Goal: Task Accomplishment & Management: Use online tool/utility

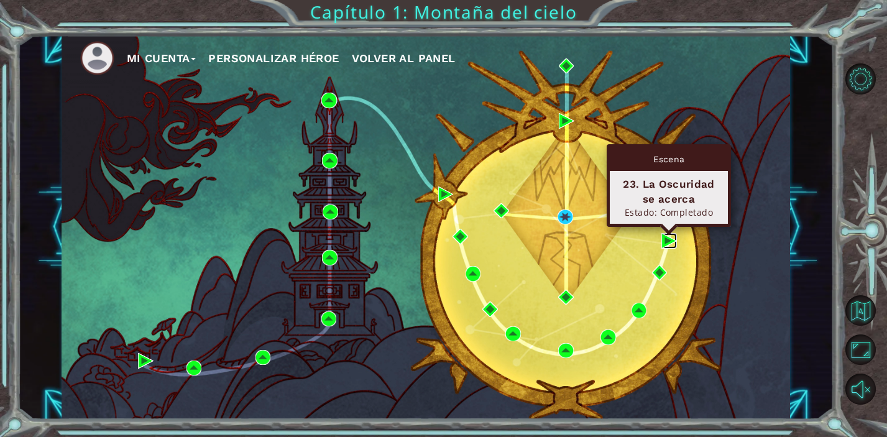
click at [666, 244] on img at bounding box center [669, 241] width 16 height 16
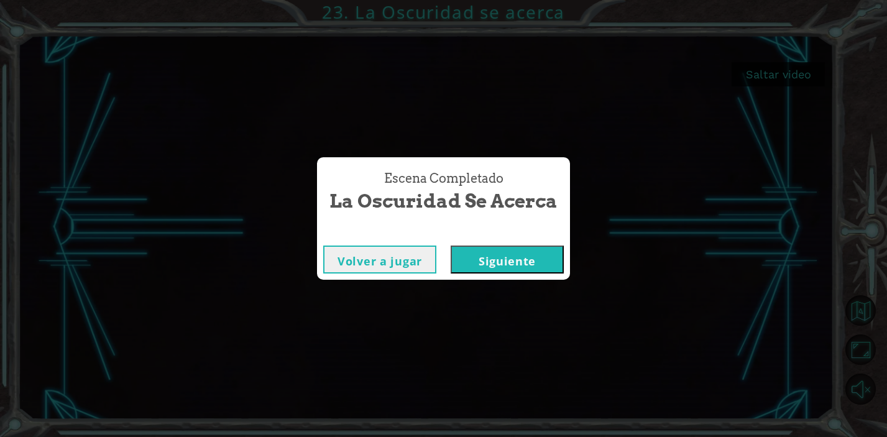
click at [526, 260] on button "Siguiente" at bounding box center [506, 259] width 113 height 28
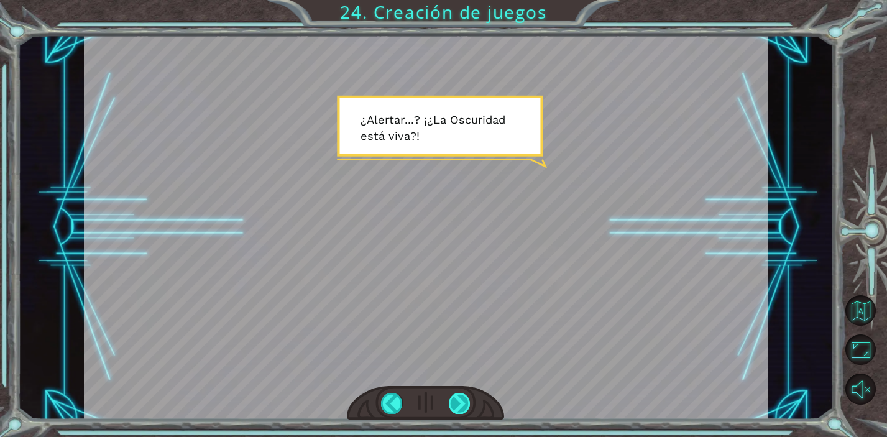
click at [464, 404] on div at bounding box center [460, 403] width 22 height 21
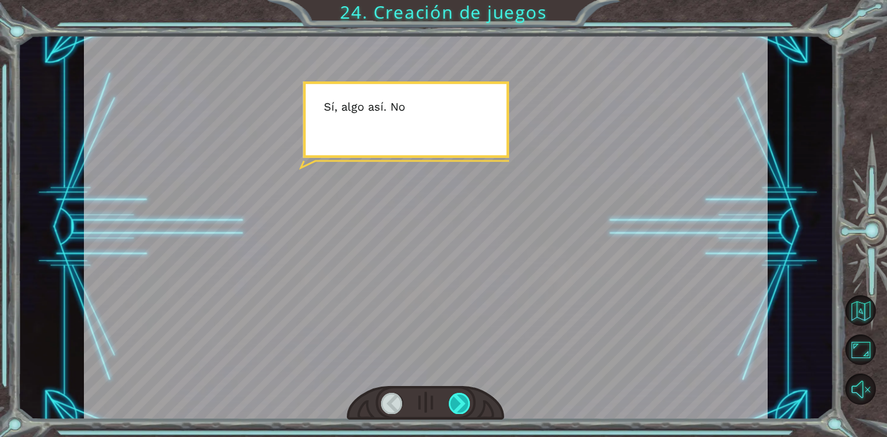
click at [464, 403] on div at bounding box center [460, 403] width 22 height 21
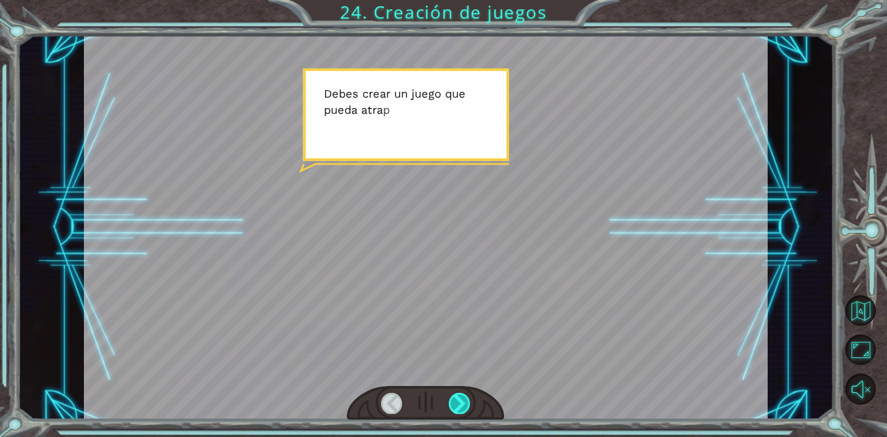
click at [464, 403] on div at bounding box center [460, 403] width 22 height 21
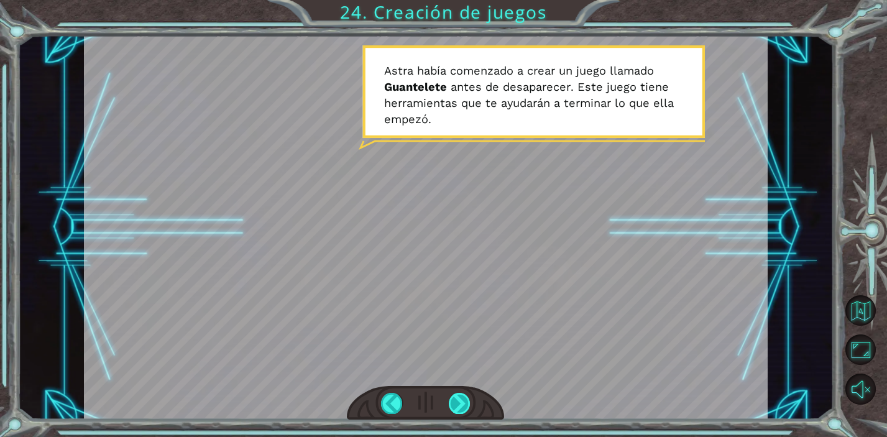
click at [464, 403] on div at bounding box center [460, 403] width 22 height 21
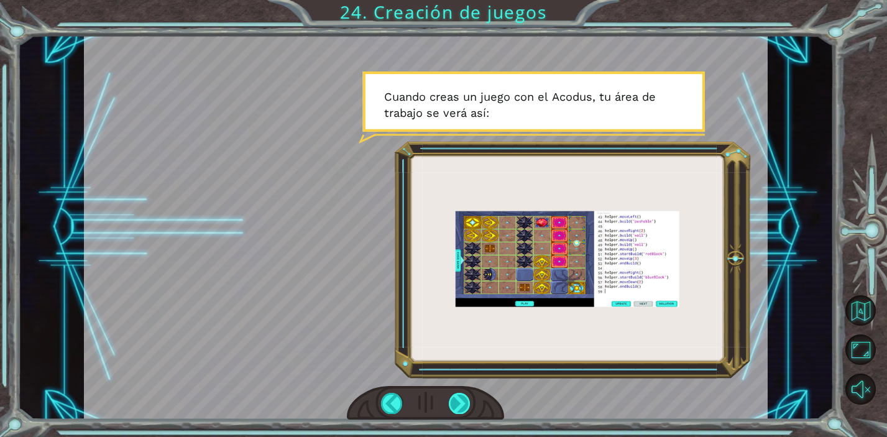
click at [463, 401] on div at bounding box center [460, 403] width 22 height 21
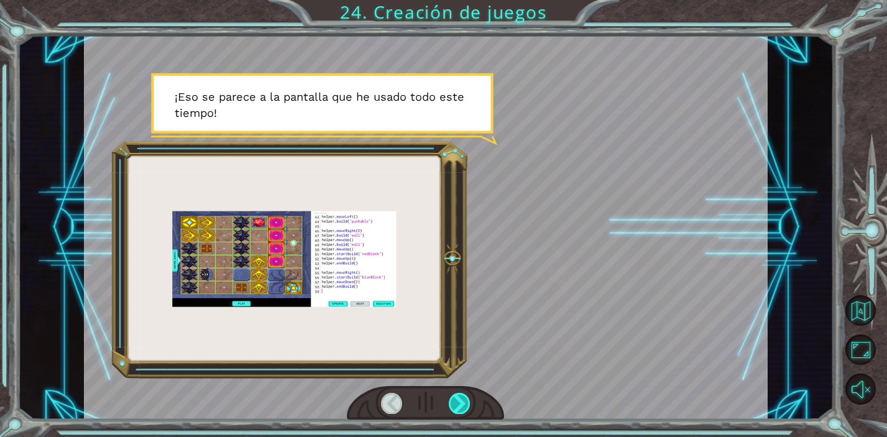
click at [463, 401] on div at bounding box center [460, 403] width 22 height 21
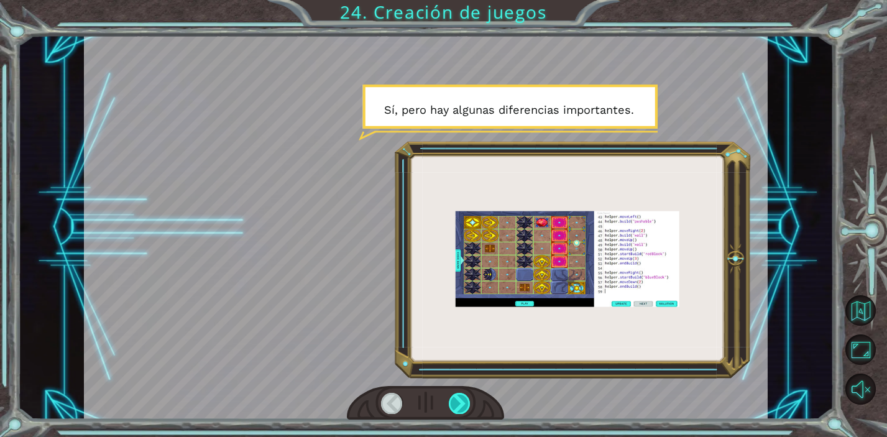
click at [463, 401] on div at bounding box center [460, 403] width 22 height 21
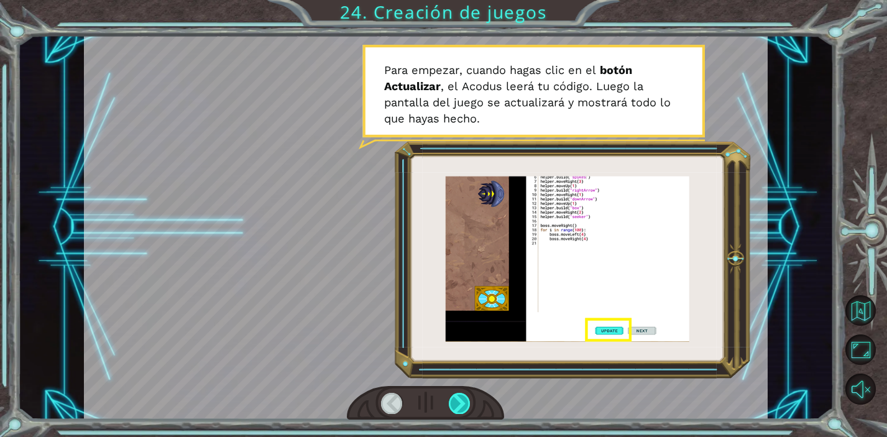
click at [463, 401] on div at bounding box center [460, 403] width 22 height 21
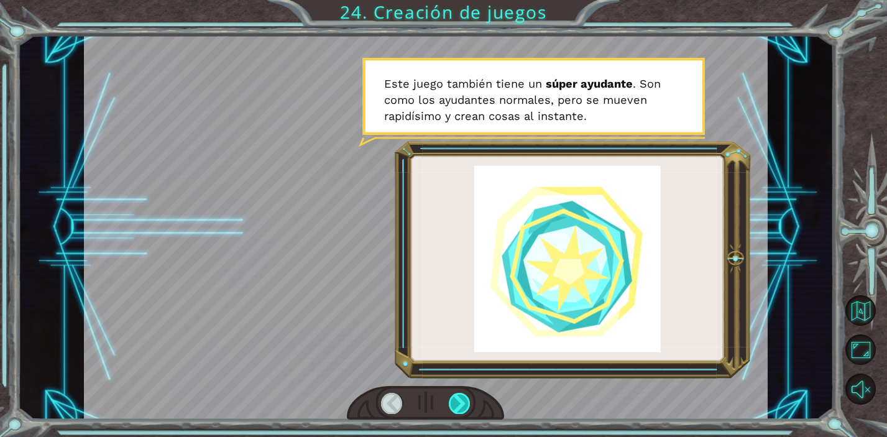
click at [463, 401] on div at bounding box center [460, 403] width 22 height 21
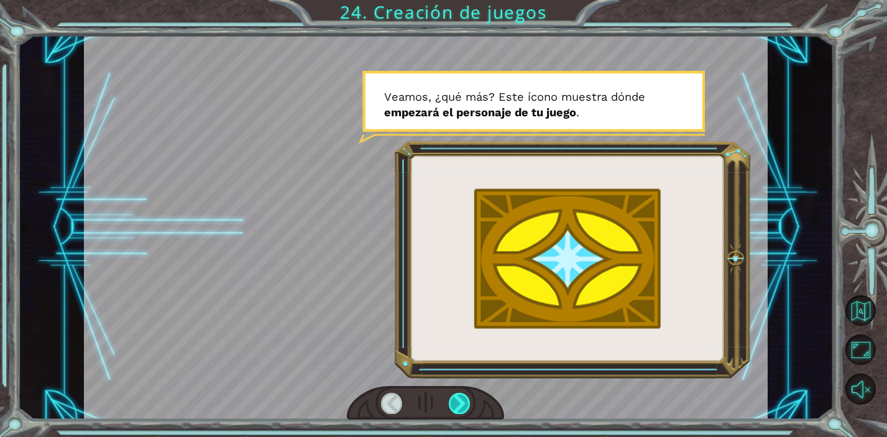
click at [463, 401] on div at bounding box center [460, 403] width 22 height 21
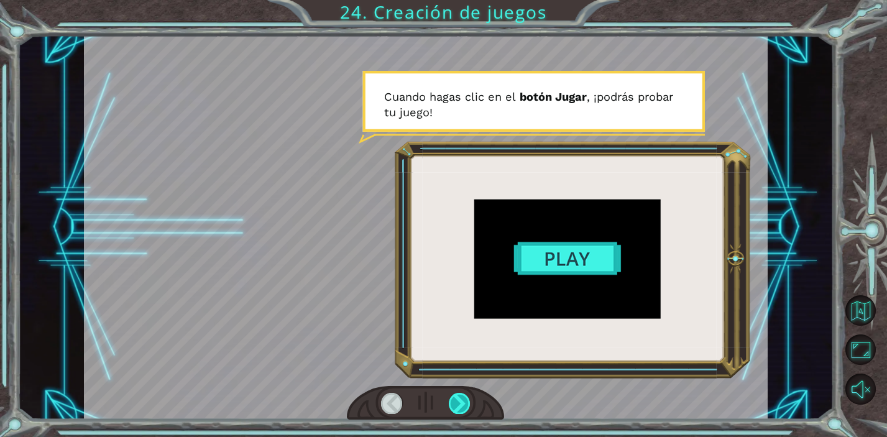
click at [463, 401] on div at bounding box center [460, 403] width 22 height 21
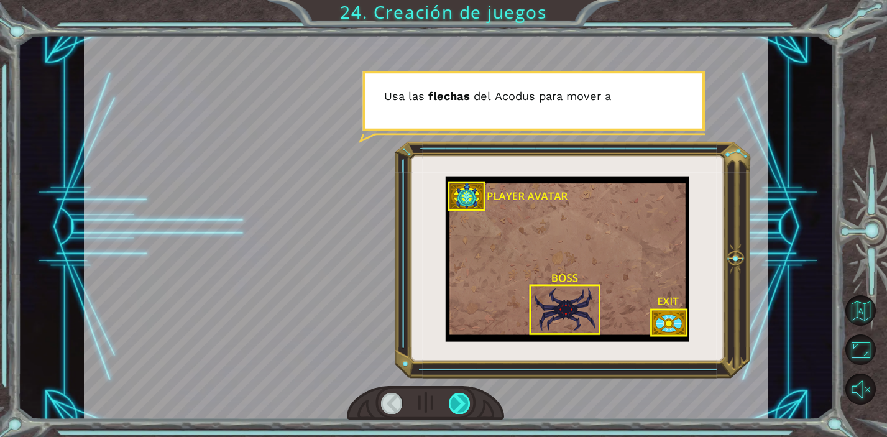
click at [463, 401] on div at bounding box center [460, 403] width 22 height 21
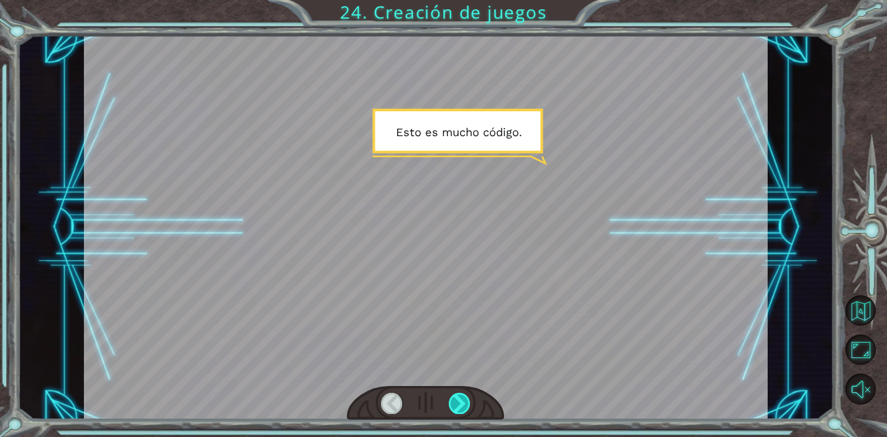
click at [463, 401] on div at bounding box center [460, 403] width 22 height 21
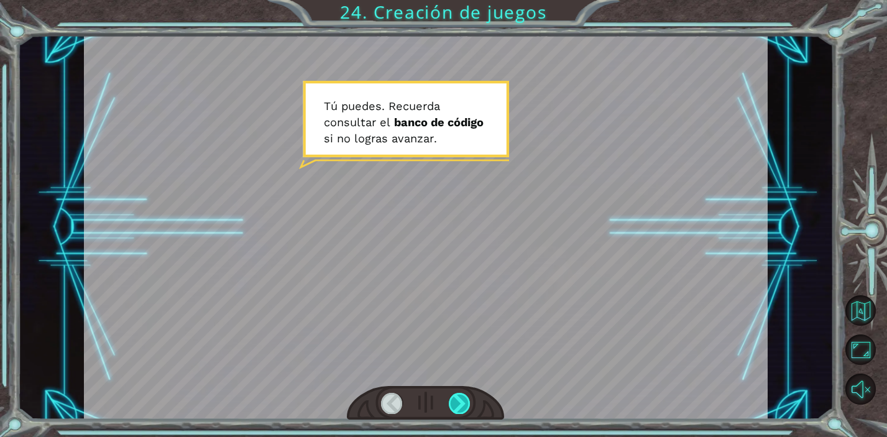
click at [462, 400] on div at bounding box center [460, 403] width 22 height 21
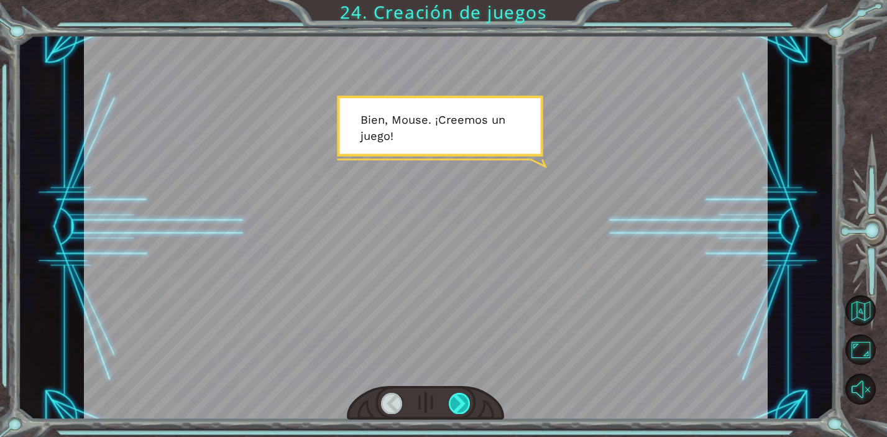
click at [458, 406] on div at bounding box center [460, 403] width 22 height 21
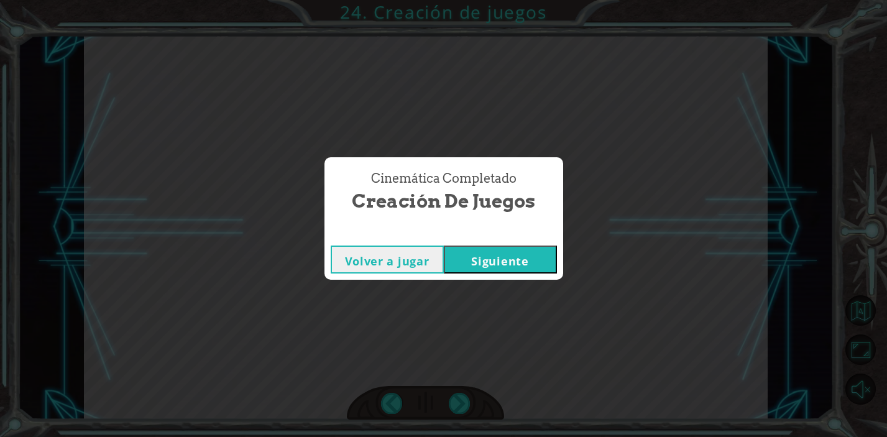
click at [498, 260] on button "Siguiente" at bounding box center [500, 259] width 113 height 28
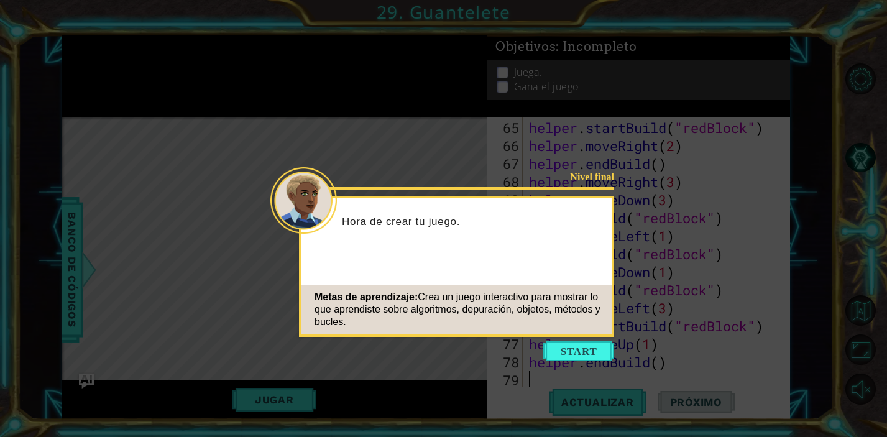
scroll to position [1171, 0]
click at [590, 352] on button "Start" at bounding box center [578, 351] width 71 height 20
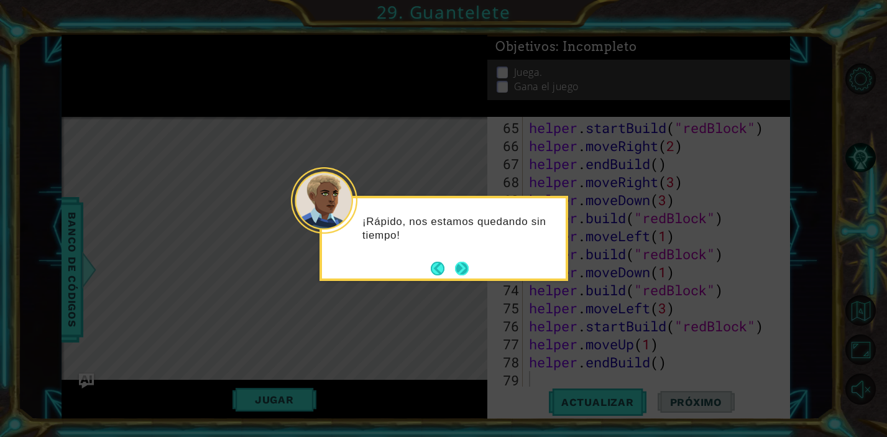
click at [466, 270] on button "Next" at bounding box center [461, 267] width 19 height 19
click at [464, 269] on button "Next" at bounding box center [462, 269] width 14 height 14
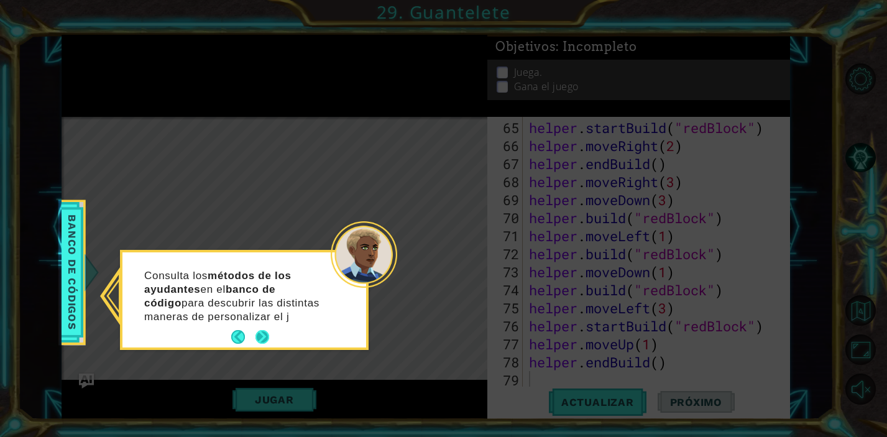
click at [259, 337] on button "Next" at bounding box center [262, 337] width 14 height 14
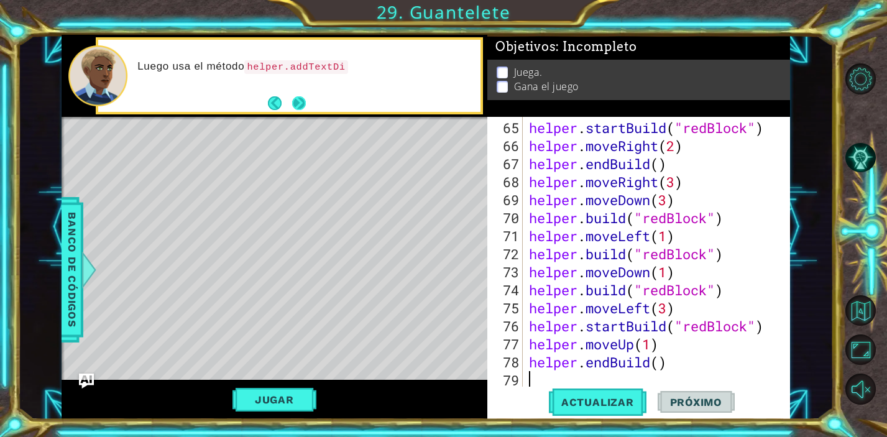
click at [299, 101] on button "Next" at bounding box center [299, 103] width 14 height 14
click at [298, 103] on button "Next" at bounding box center [299, 103] width 14 height 14
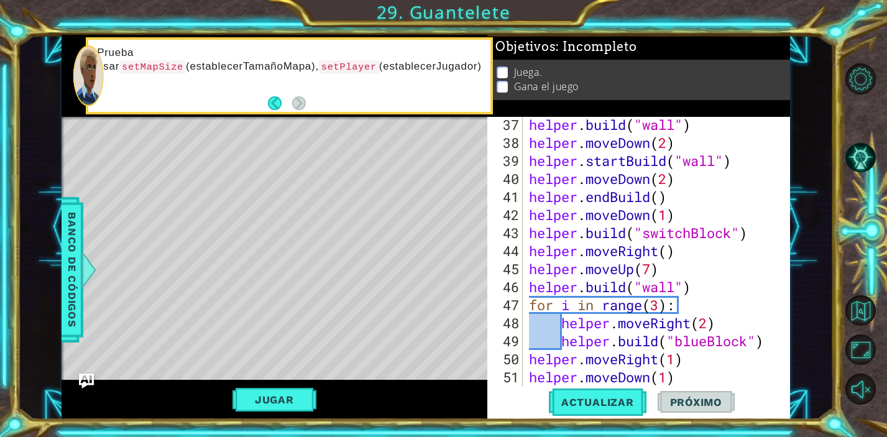
scroll to position [0, 0]
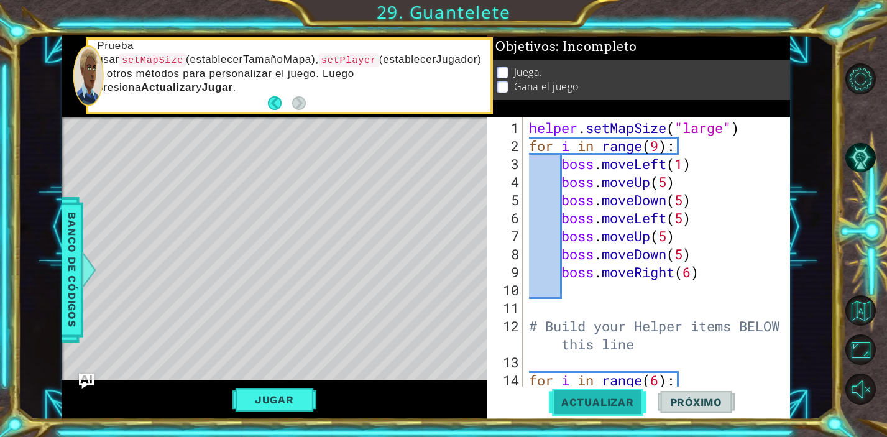
click at [594, 401] on span "Actualizar" at bounding box center [598, 402] width 98 height 12
click at [748, 130] on div "helper . setMapSize ( "large" ) for i in range ( 9 ) : boss . moveLeft ( 1 ) bo…" at bounding box center [659, 272] width 267 height 306
type textarea "helper.setMapSize("large")"
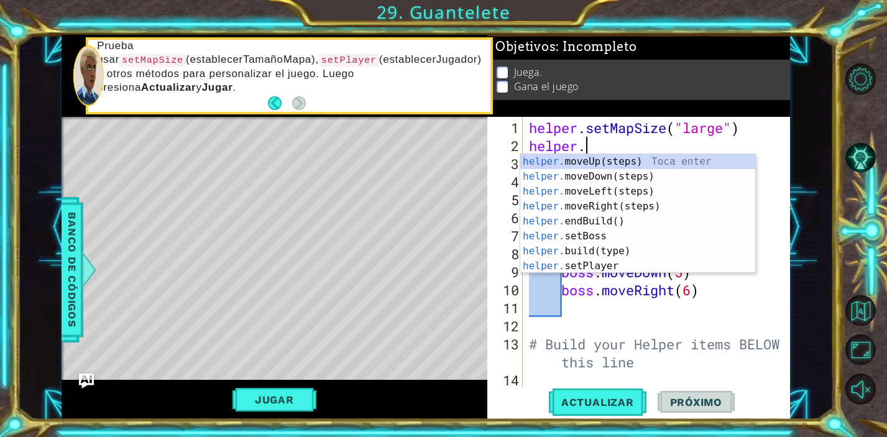
scroll to position [0, 2]
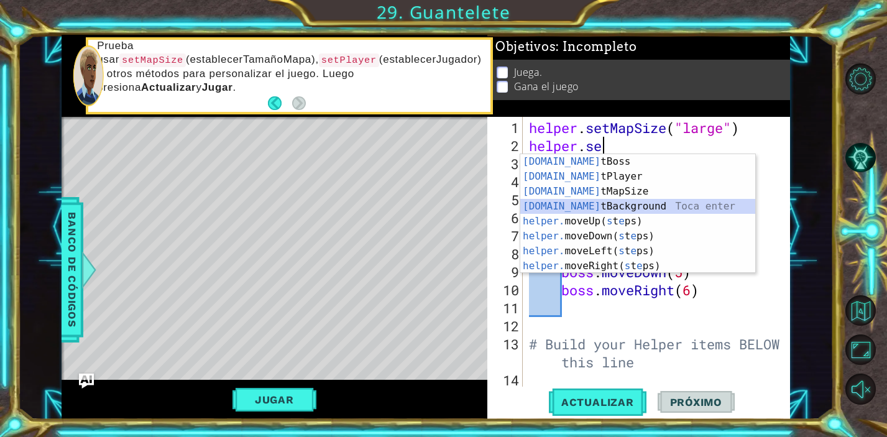
click at [718, 209] on div "[DOMAIN_NAME] tBoss Toca enter [DOMAIN_NAME] tPlayer Toca enter [DOMAIN_NAME] t…" at bounding box center [637, 228] width 235 height 149
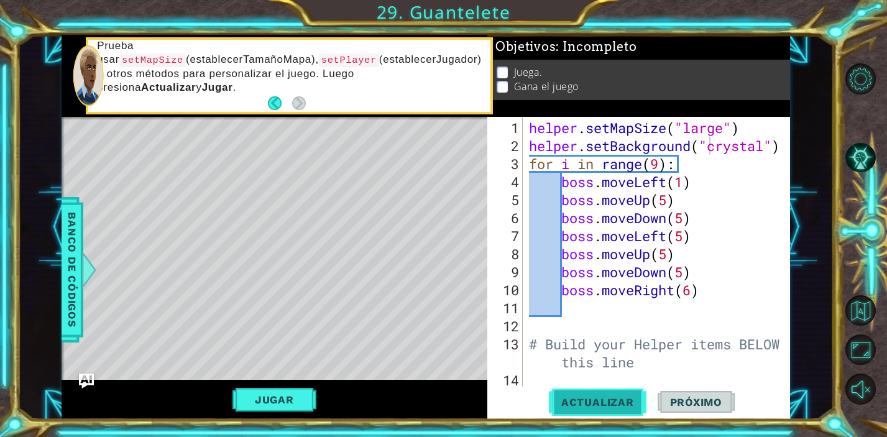
click at [601, 401] on span "Actualizar" at bounding box center [598, 402] width 98 height 12
click at [767, 152] on div "helper . setMapSize ( "large" ) helper . setBackground ( "crystal" ) for i in r…" at bounding box center [659, 272] width 267 height 306
click at [739, 278] on div "helper . setMapSize ( "large" ) helper . setBackground ( "" ) for i in range ( …" at bounding box center [659, 272] width 267 height 306
type textarea "boss.moveDown(5)"
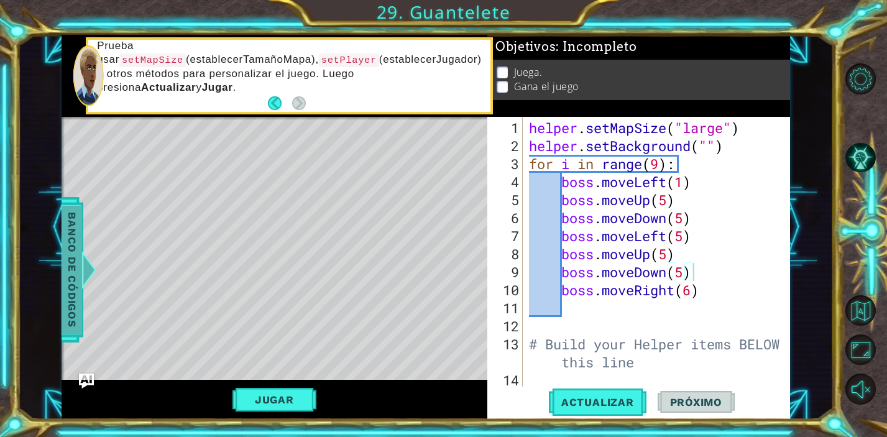
click at [65, 281] on span "Banco de códigos" at bounding box center [72, 270] width 20 height 129
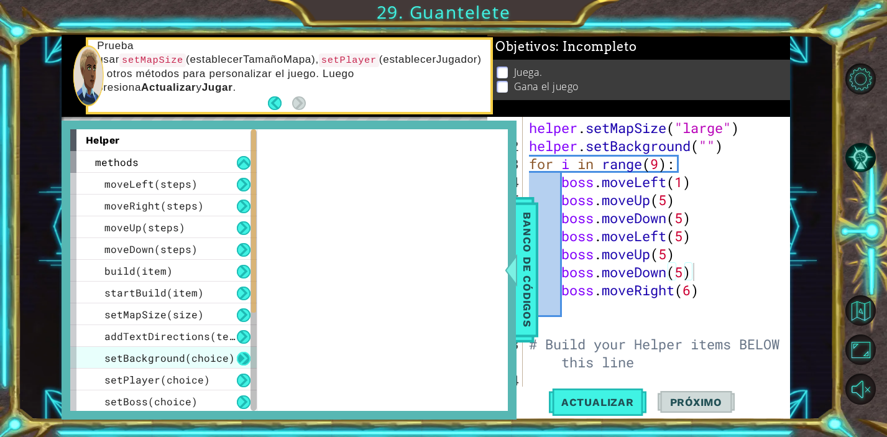
click at [242, 355] on button at bounding box center [244, 359] width 14 height 14
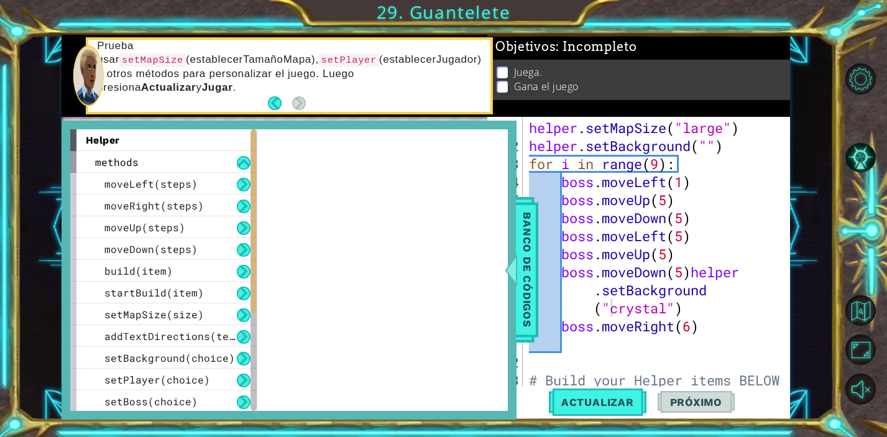
click at [654, 344] on div "helper . setMapSize ( "large" ) helper . setBackground ( "" ) for i in range ( …" at bounding box center [659, 281] width 267 height 324
click at [519, 278] on span "Banco de códigos" at bounding box center [527, 270] width 20 height 129
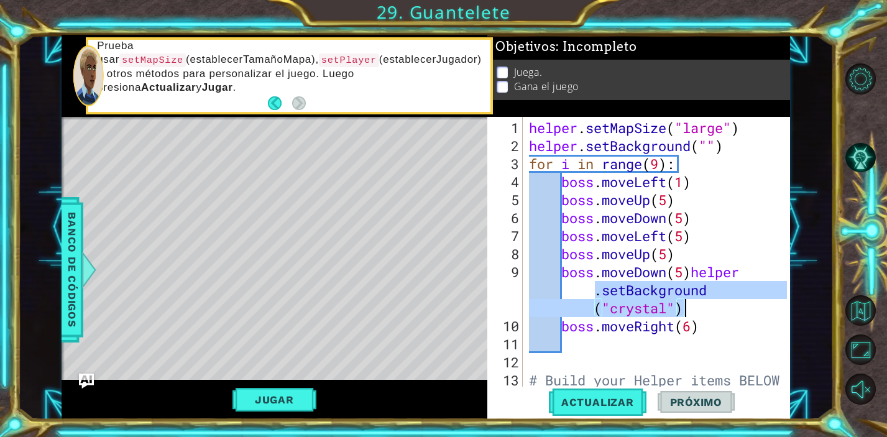
drag, startPoint x: 595, startPoint y: 296, endPoint x: 686, endPoint y: 304, distance: 91.1
click at [686, 304] on div "helper . setMapSize ( "large" ) helper . setBackground ( "" ) for i in range ( …" at bounding box center [659, 281] width 267 height 324
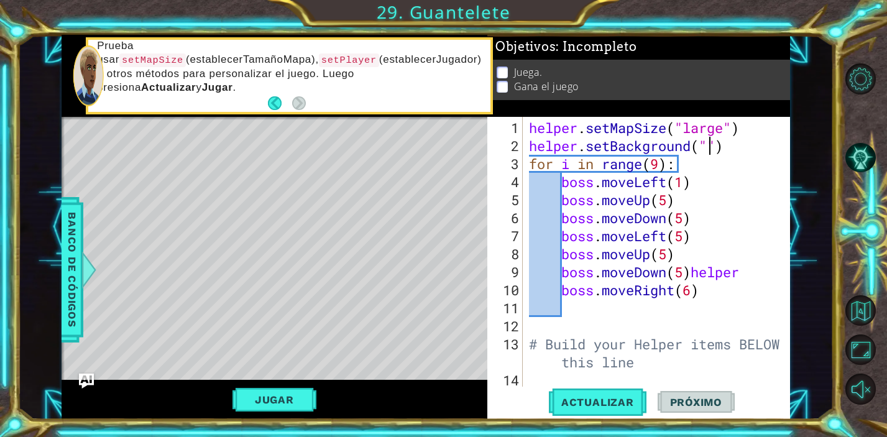
click at [710, 148] on div "helper . setMapSize ( "large" ) helper . setBackground ( "" ) for i in range ( …" at bounding box center [659, 272] width 267 height 306
click at [75, 278] on span "Banco de códigos" at bounding box center [72, 270] width 20 height 129
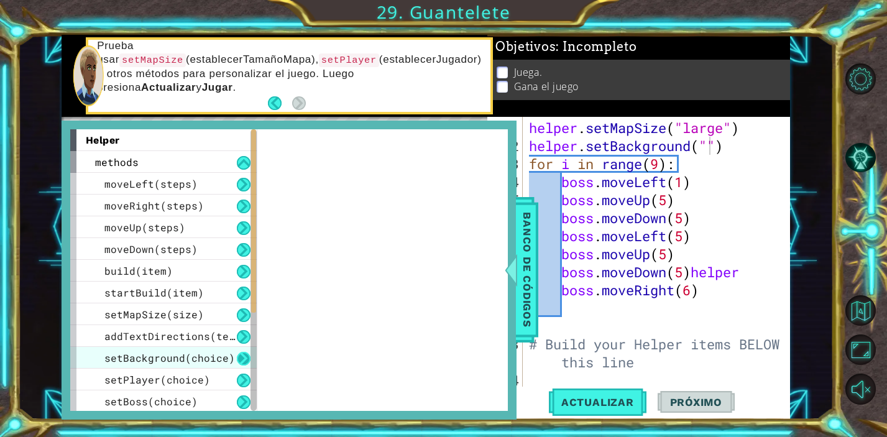
click at [244, 357] on button at bounding box center [244, 359] width 14 height 14
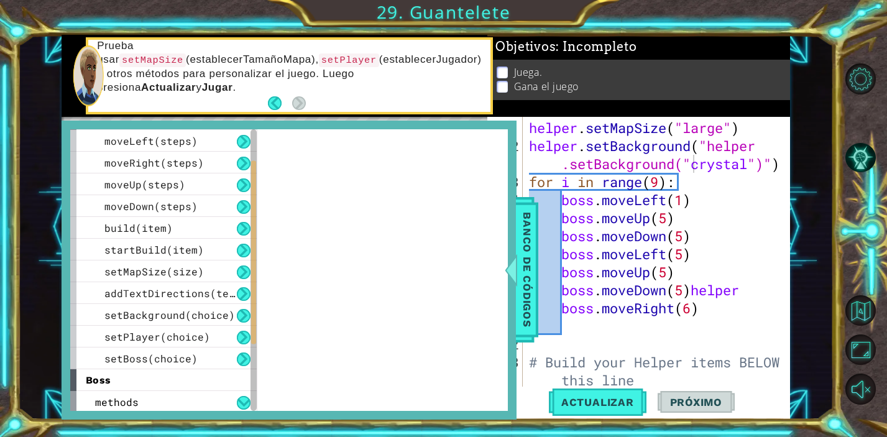
scroll to position [0, 0]
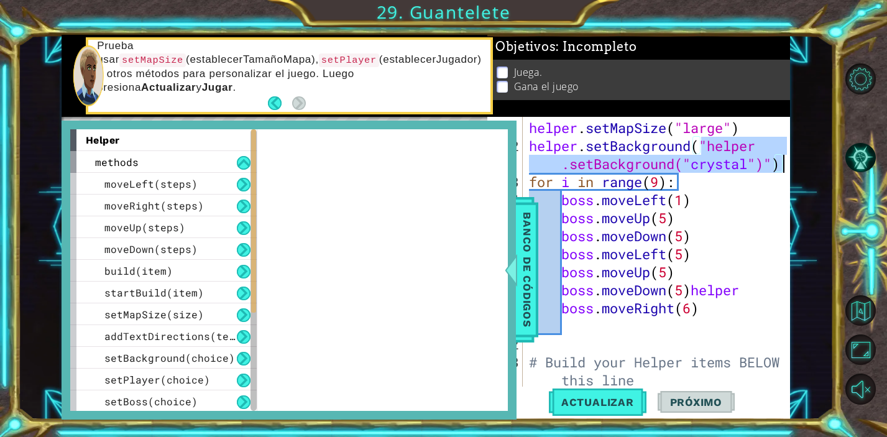
drag, startPoint x: 703, startPoint y: 152, endPoint x: 783, endPoint y: 167, distance: 80.9
click at [783, 167] on div "helper.setBackground("helper.setBackground("crystal")") 1 2 3 4 5 6 7 8 9 10 11…" at bounding box center [636, 252] width 299 height 270
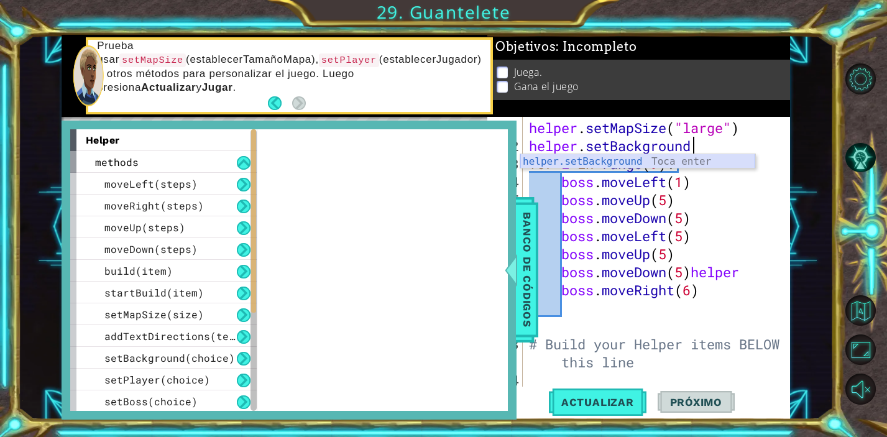
click at [622, 162] on div "helper.setBackground Toca enter" at bounding box center [637, 176] width 235 height 45
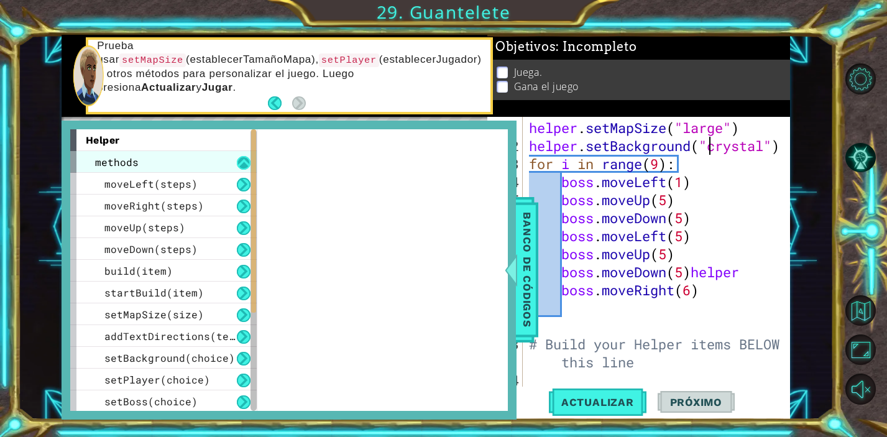
click at [239, 163] on button at bounding box center [244, 163] width 14 height 14
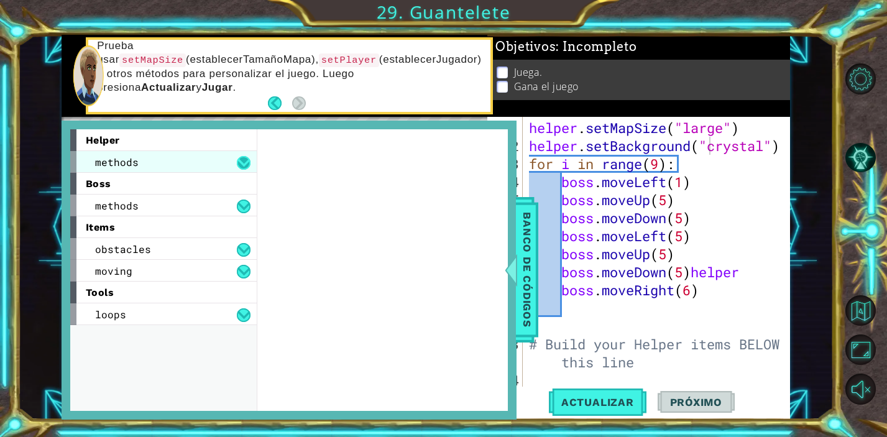
click at [240, 160] on button at bounding box center [244, 163] width 14 height 14
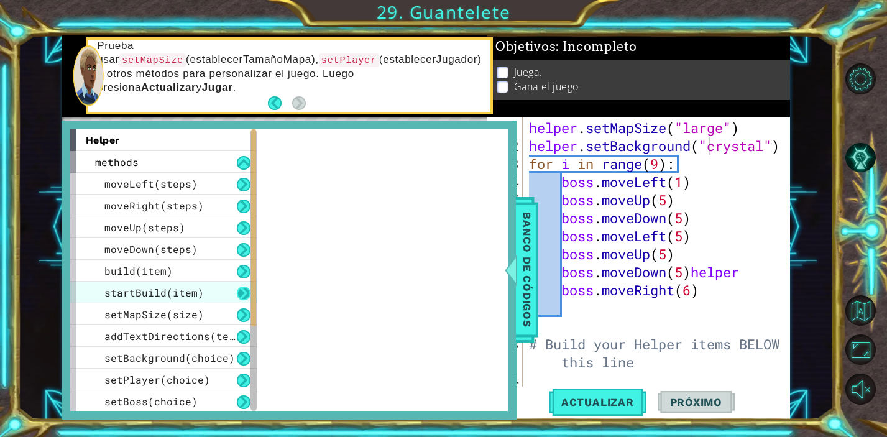
click at [244, 293] on button at bounding box center [244, 293] width 14 height 14
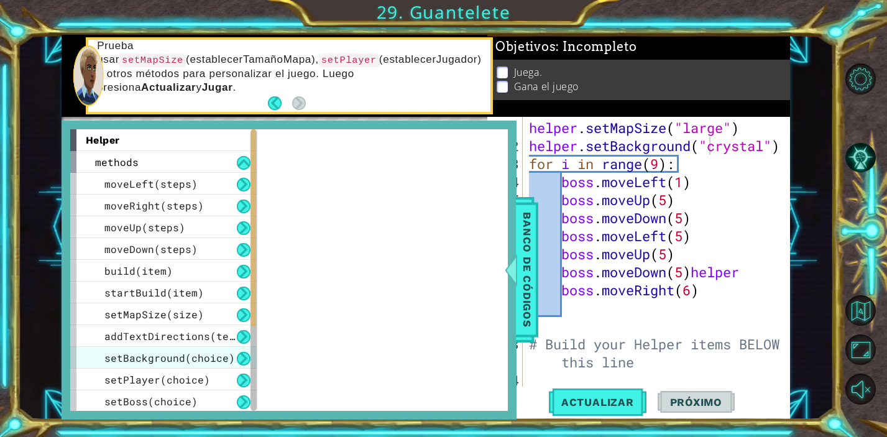
scroll to position [153, 0]
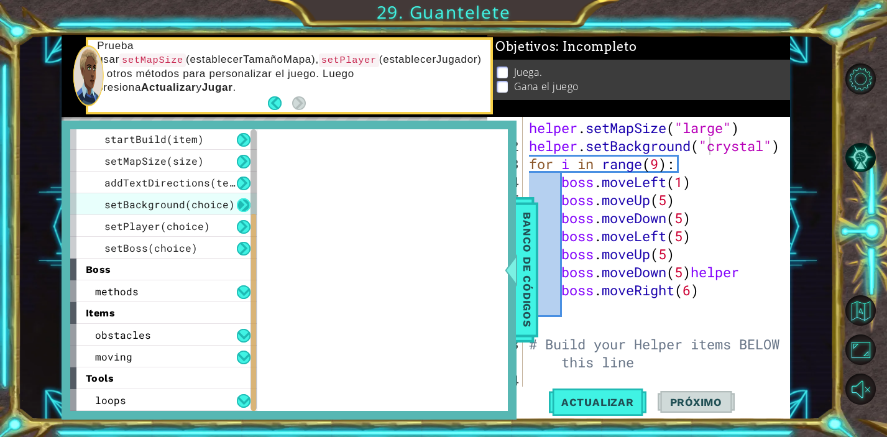
click at [242, 204] on button at bounding box center [244, 205] width 14 height 14
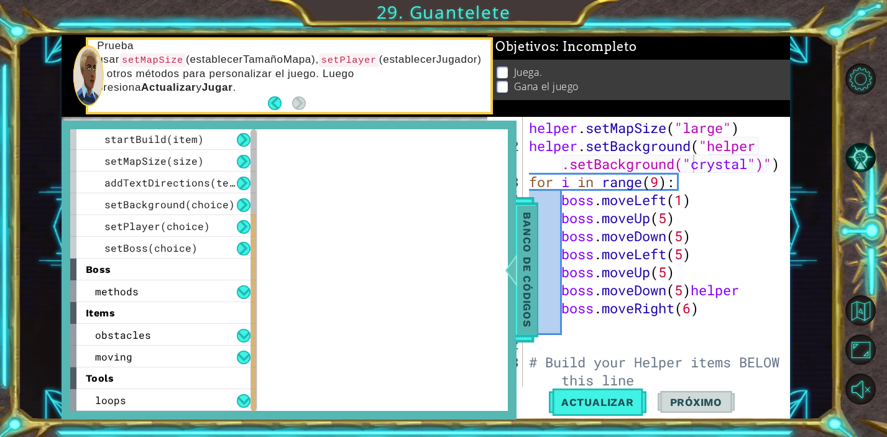
click at [519, 253] on span "Banco de códigos" at bounding box center [527, 270] width 20 height 129
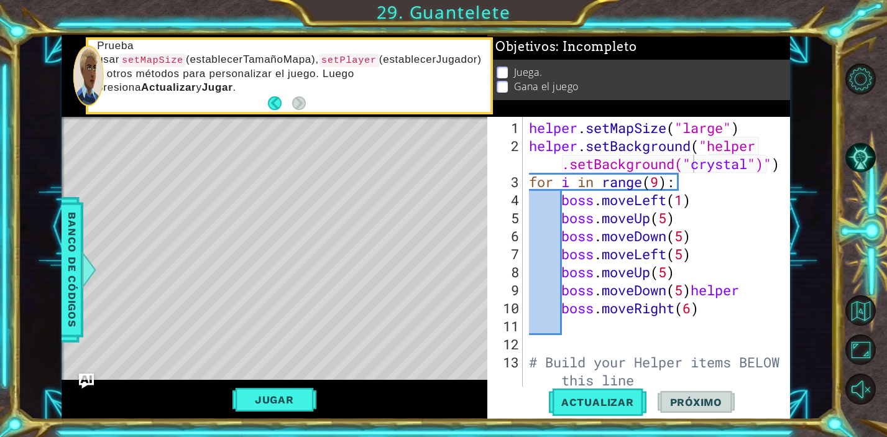
click at [745, 170] on div "helper . setMapSize ( "large" ) helper . setBackground ( "helper .setBackground…" at bounding box center [659, 272] width 267 height 306
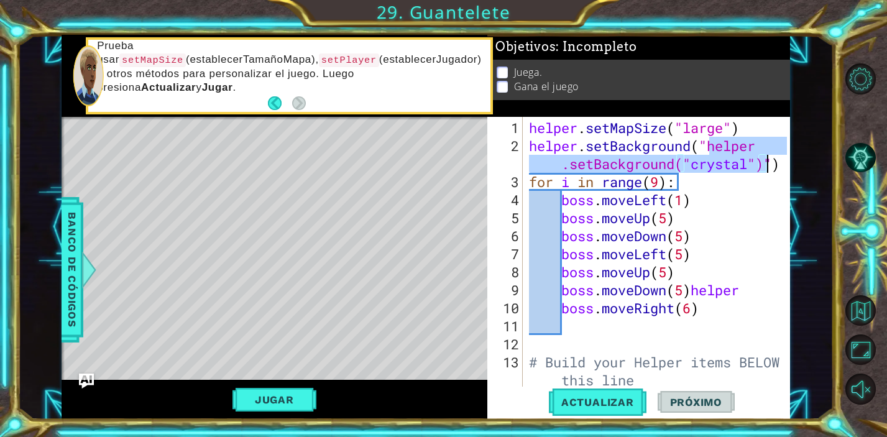
drag, startPoint x: 709, startPoint y: 150, endPoint x: 767, endPoint y: 165, distance: 59.8
click at [767, 165] on div "helper . setMapSize ( "large" ) helper . setBackground ( "helper .setBackground…" at bounding box center [659, 272] width 267 height 306
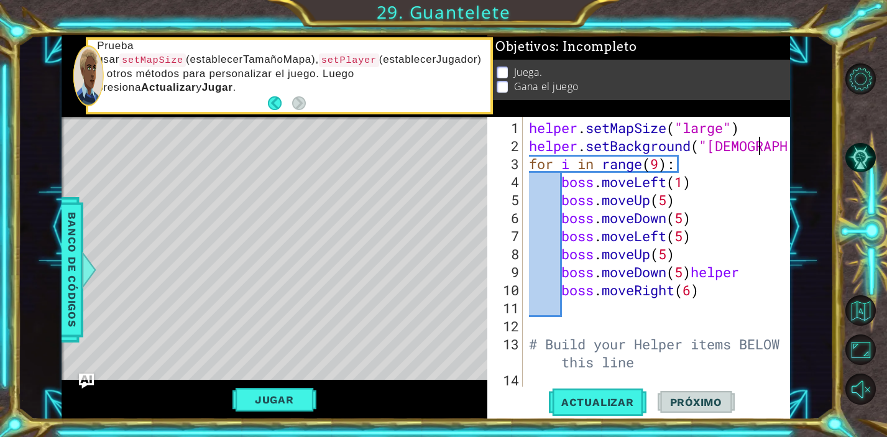
scroll to position [0, 11]
click at [764, 242] on div "helper . setMapSize ( "large" ) helper . setBackground ( "Cristal" ) for i in r…" at bounding box center [659, 272] width 267 height 306
click at [596, 401] on span "Actualizar" at bounding box center [598, 402] width 98 height 12
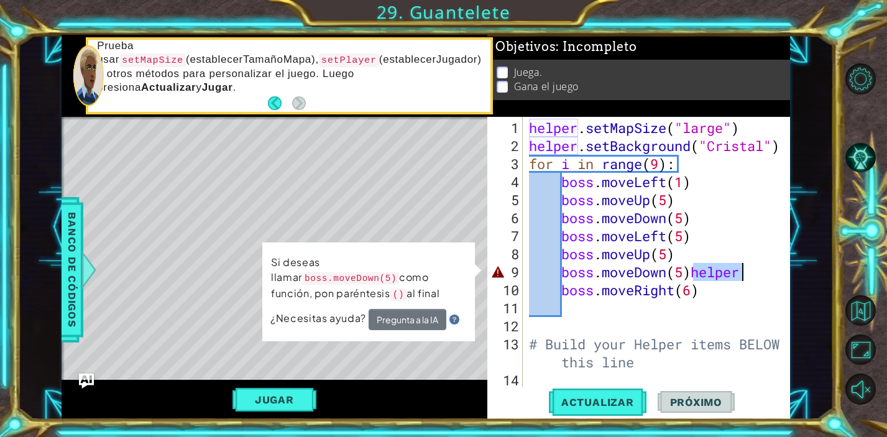
drag, startPoint x: 690, startPoint y: 275, endPoint x: 741, endPoint y: 276, distance: 50.4
click at [741, 276] on div "helper . setMapSize ( "large" ) helper . setBackground ( "Cristal" ) for i in r…" at bounding box center [659, 272] width 267 height 306
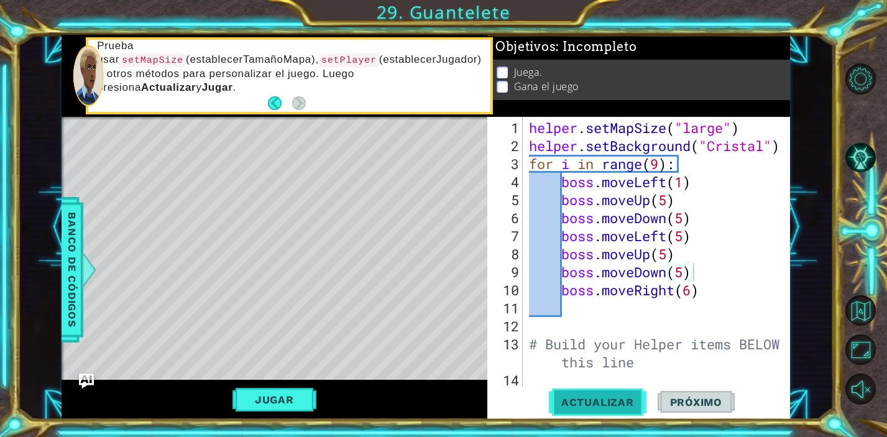
click at [619, 404] on span "Actualizar" at bounding box center [598, 402] width 98 height 12
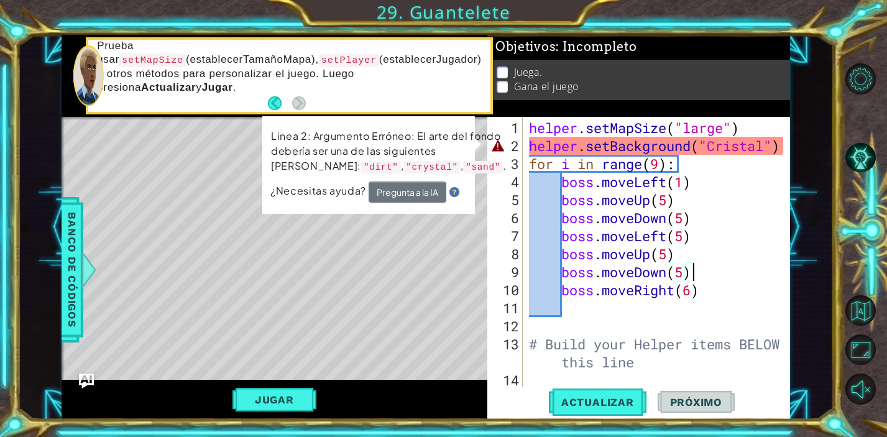
click at [398, 167] on code ""dirt"" at bounding box center [381, 167] width 40 height 12
click at [768, 149] on div "helper . setMapSize ( "large" ) helper . setBackground ( "Cristal" ) for i in r…" at bounding box center [659, 272] width 267 height 306
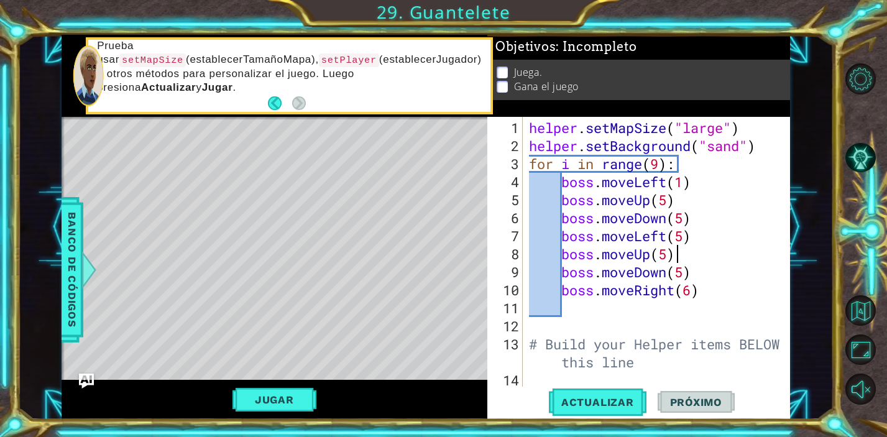
click at [754, 247] on div "helper . setMapSize ( "large" ) helper . setBackground ( "sand" ) for i in rang…" at bounding box center [659, 272] width 267 height 306
click at [587, 403] on span "Actualizar" at bounding box center [598, 402] width 98 height 12
click at [739, 148] on div "helper . setMapSize ( "large" ) helper . setBackground ( "sand" ) for i in rang…" at bounding box center [659, 272] width 267 height 306
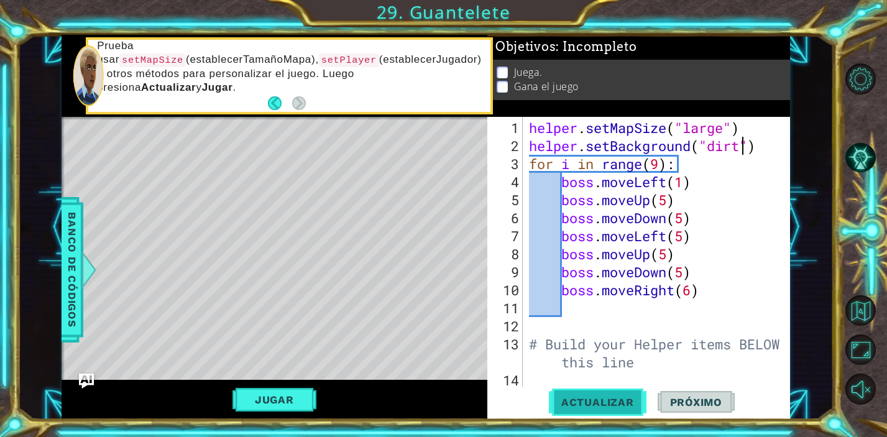
type textarea "helper.setBackground("dirt")"
click at [611, 409] on button "Actualizar" at bounding box center [598, 401] width 98 height 30
click at [280, 396] on button "Jugar" at bounding box center [274, 400] width 84 height 24
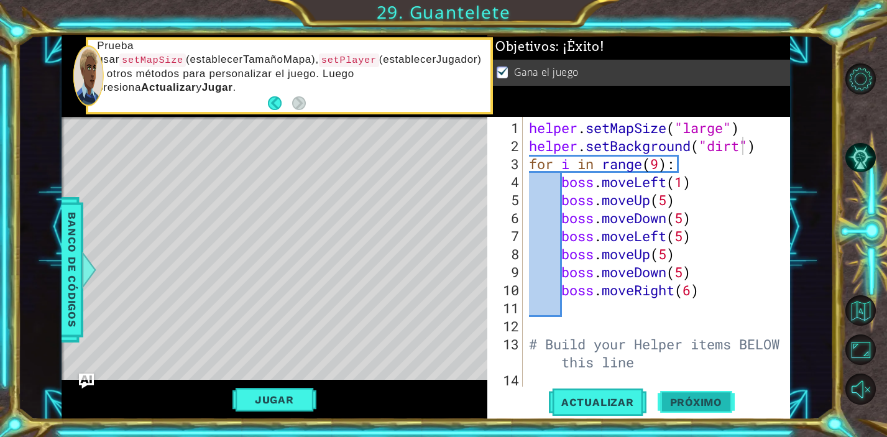
click at [703, 400] on span "Próximo" at bounding box center [695, 402] width 77 height 12
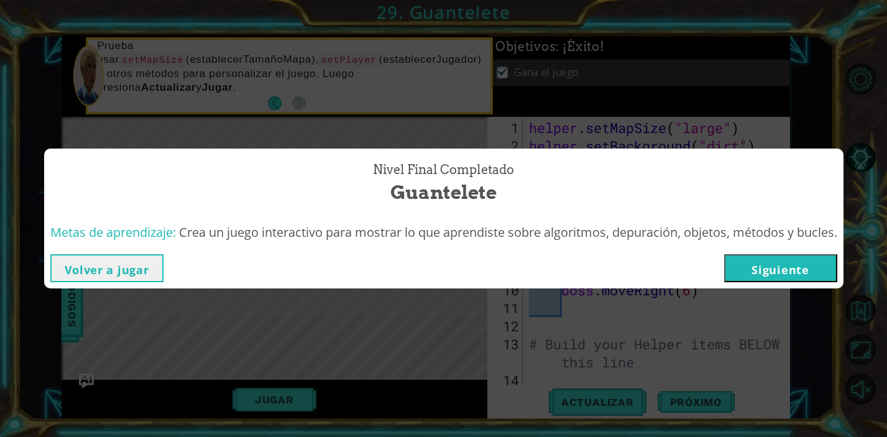
click at [790, 272] on button "Siguiente" at bounding box center [780, 268] width 113 height 28
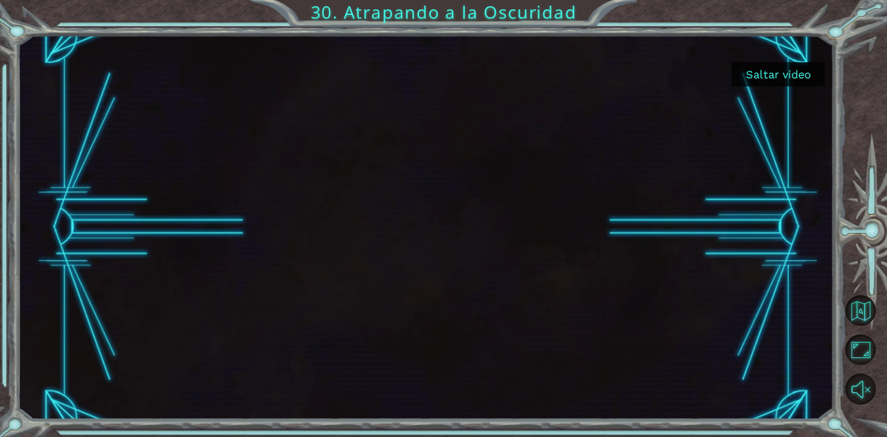
click at [768, 81] on button "Saltar video" at bounding box center [777, 74] width 93 height 24
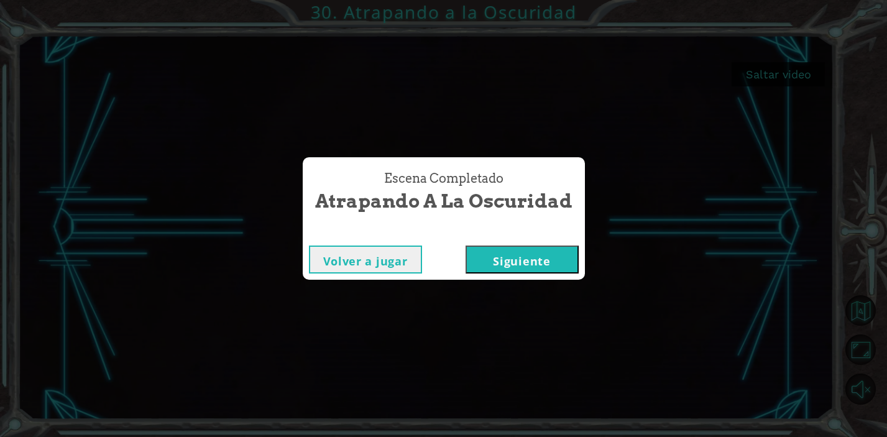
click at [528, 264] on button "Siguiente" at bounding box center [521, 259] width 113 height 28
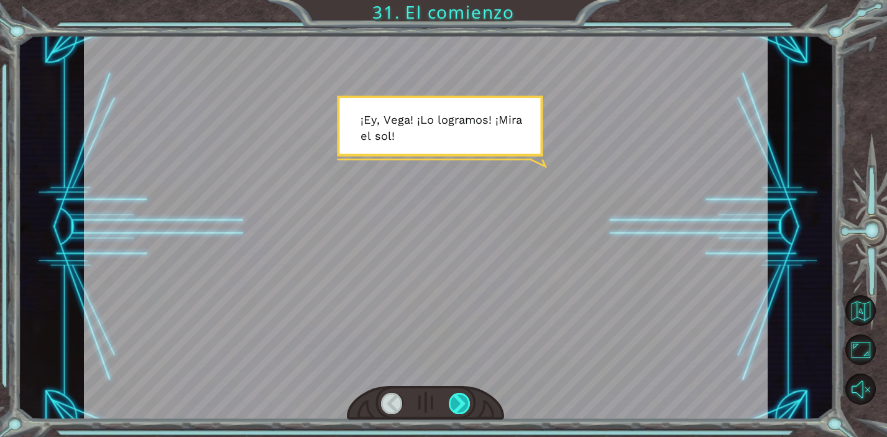
click at [463, 400] on div at bounding box center [460, 403] width 22 height 21
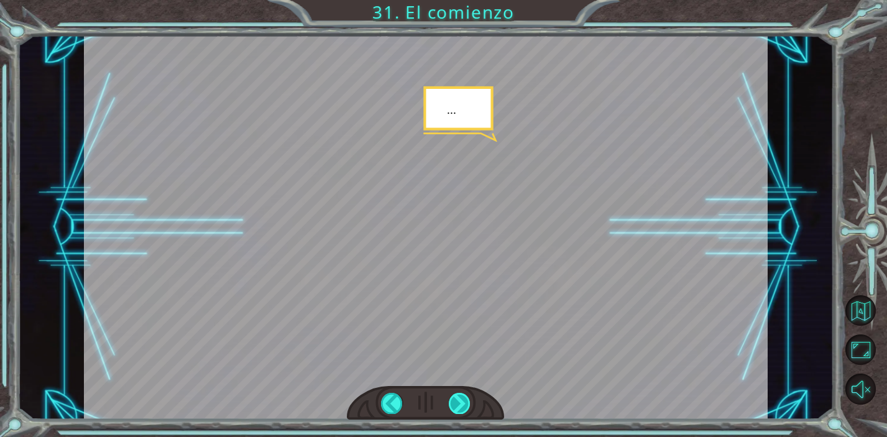
click at [463, 400] on div at bounding box center [460, 403] width 22 height 21
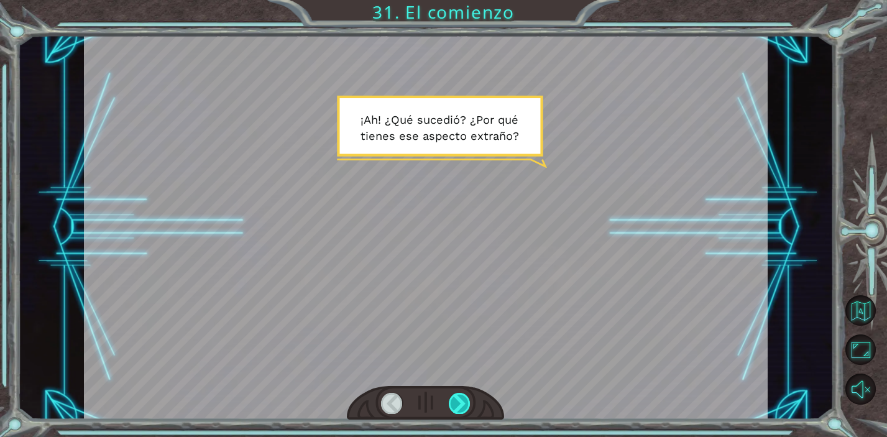
click at [466, 400] on div at bounding box center [460, 403] width 22 height 21
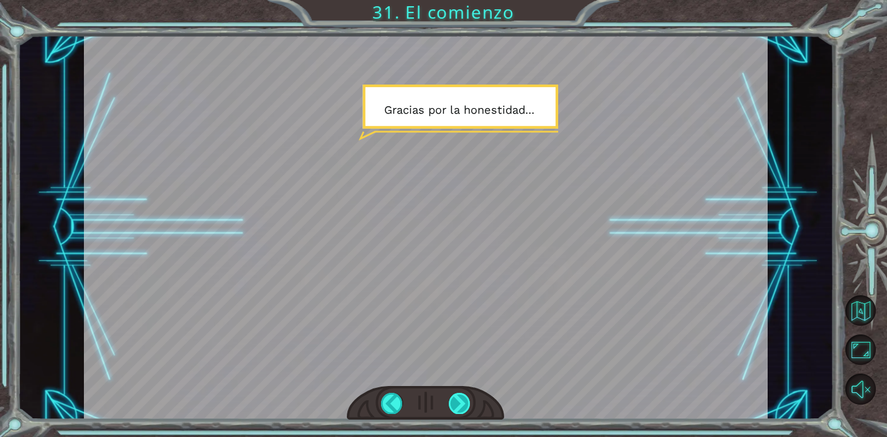
click at [462, 395] on div at bounding box center [460, 403] width 22 height 21
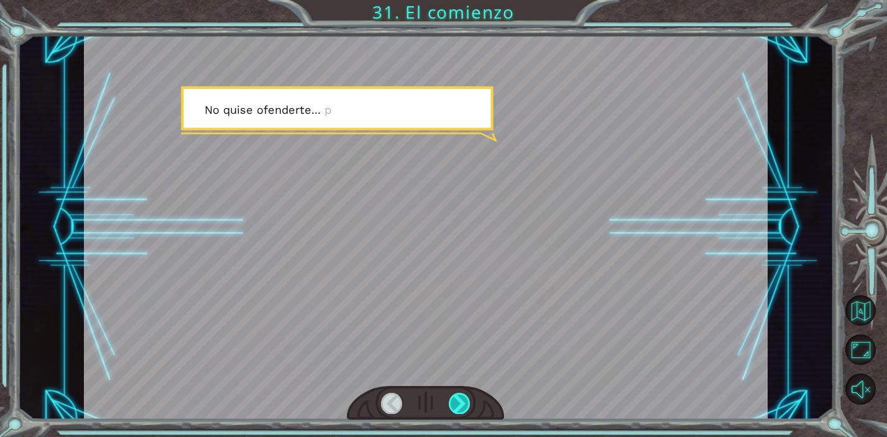
click at [462, 395] on div at bounding box center [460, 403] width 22 height 21
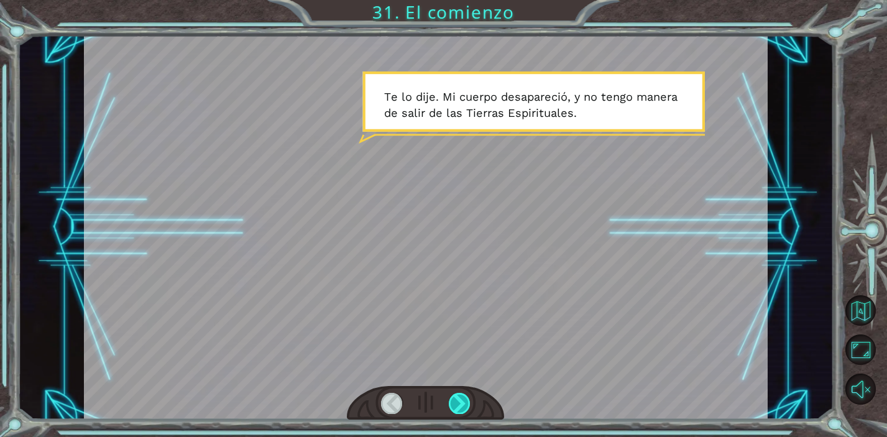
click at [462, 395] on div at bounding box center [460, 403] width 22 height 21
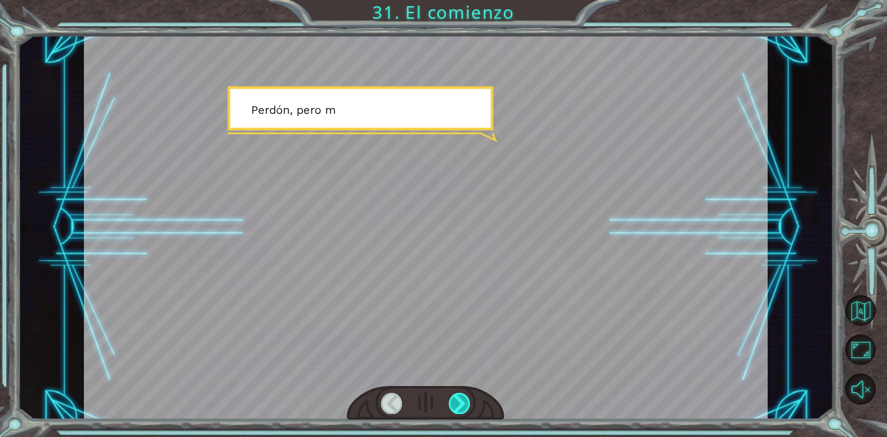
click at [462, 395] on div at bounding box center [460, 403] width 22 height 21
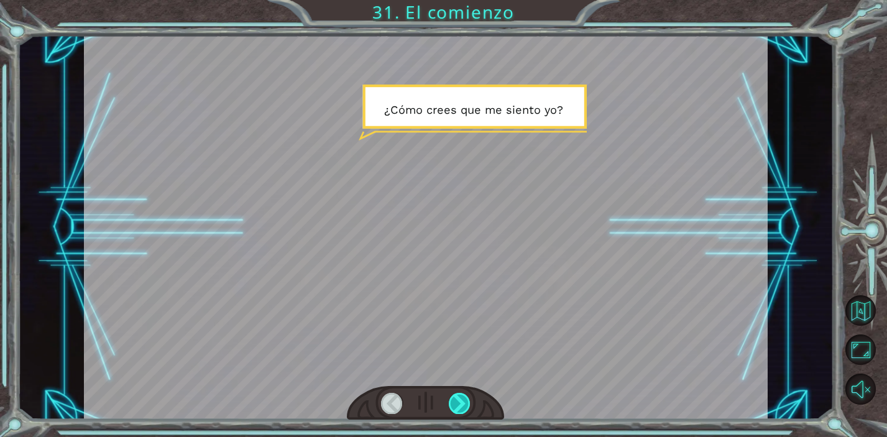
click at [462, 395] on div at bounding box center [460, 403] width 22 height 21
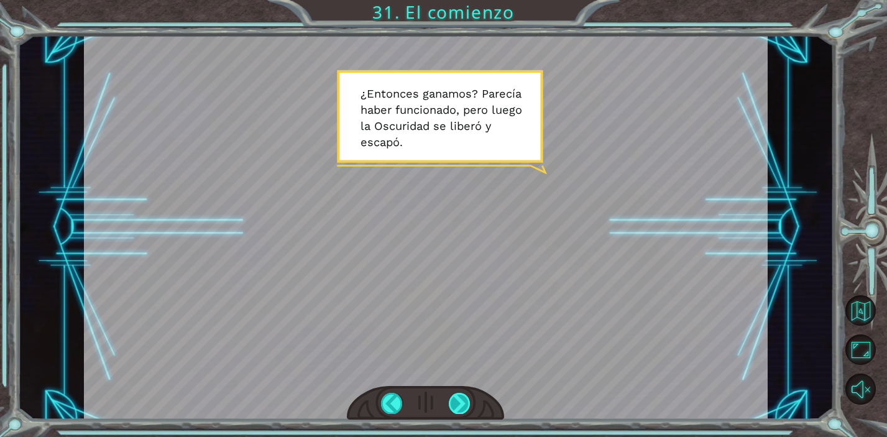
click at [464, 404] on div at bounding box center [460, 403] width 22 height 21
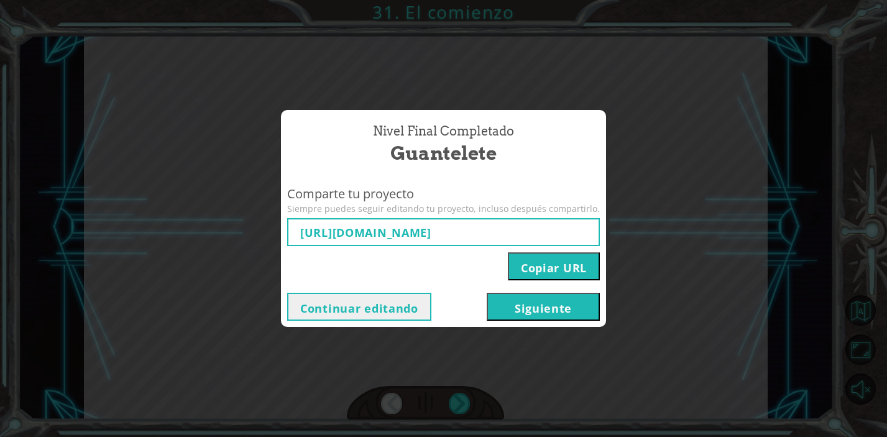
click at [544, 308] on button "Siguiente" at bounding box center [543, 307] width 113 height 28
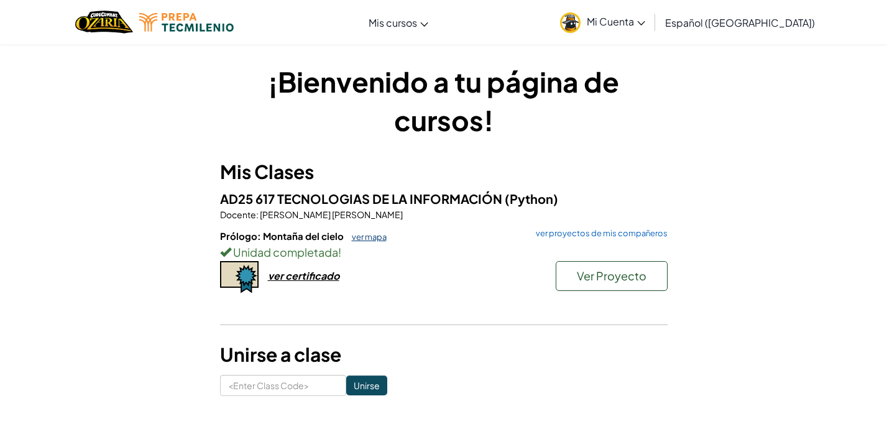
click at [366, 235] on link "ver mapa" at bounding box center [365, 237] width 41 height 10
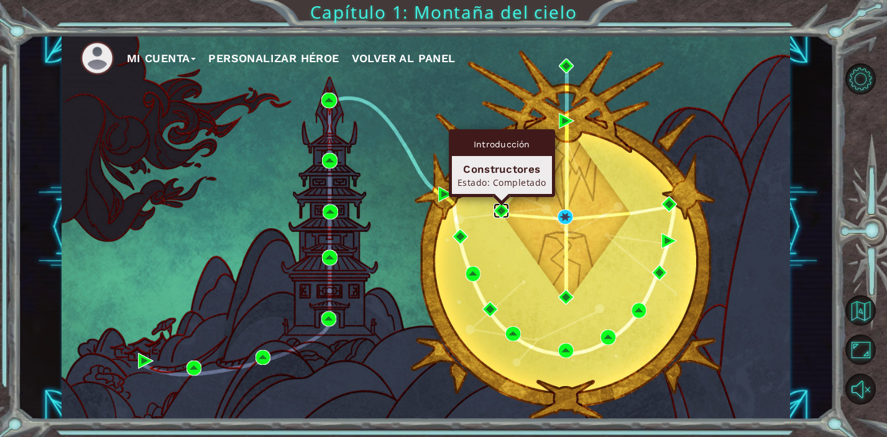
click at [498, 208] on img at bounding box center [501, 211] width 16 height 16
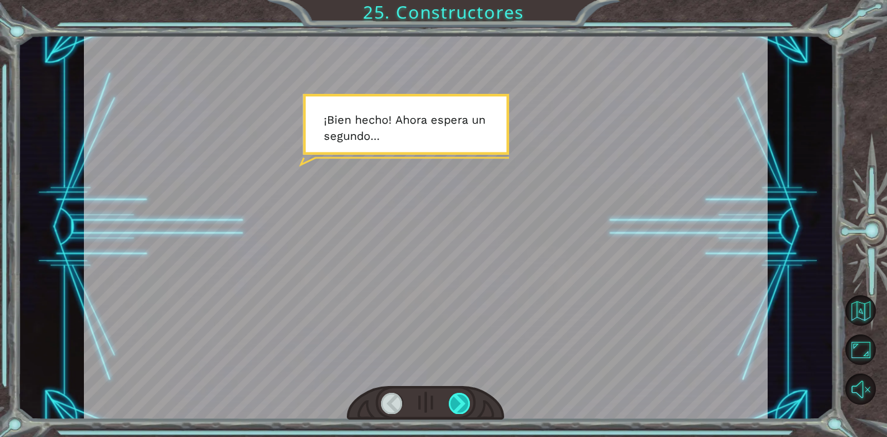
click at [462, 403] on div at bounding box center [460, 403] width 22 height 21
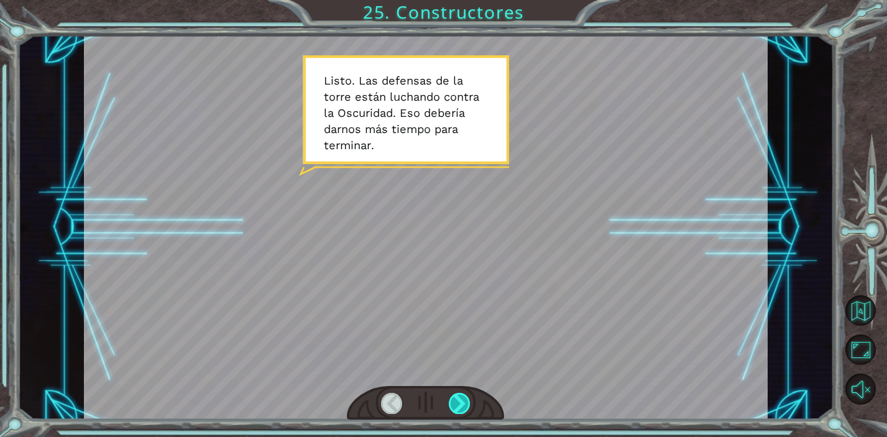
click at [462, 403] on div at bounding box center [460, 403] width 22 height 21
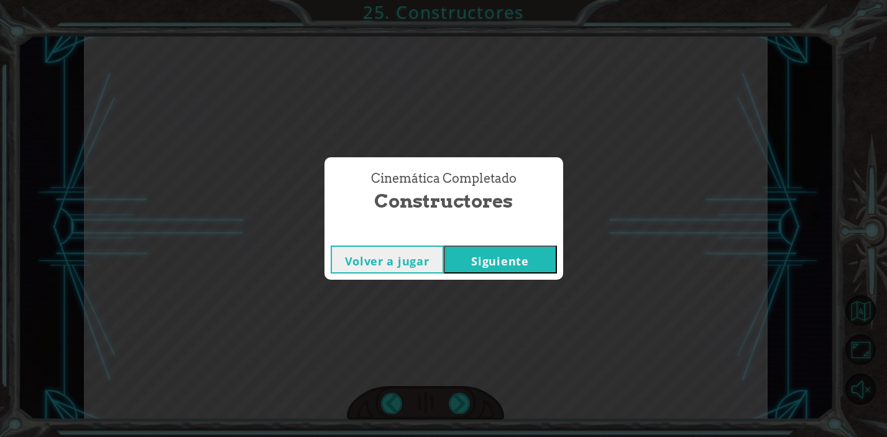
click at [542, 265] on button "Siguiente" at bounding box center [500, 259] width 113 height 28
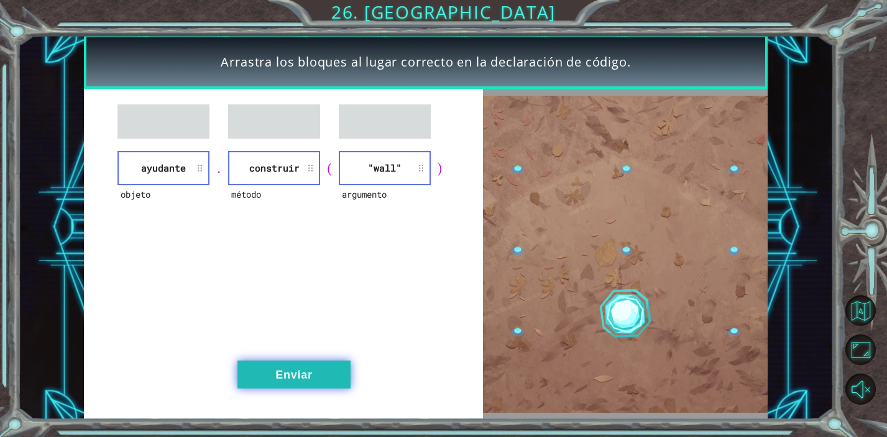
click at [331, 375] on button "Enviar" at bounding box center [293, 374] width 113 height 28
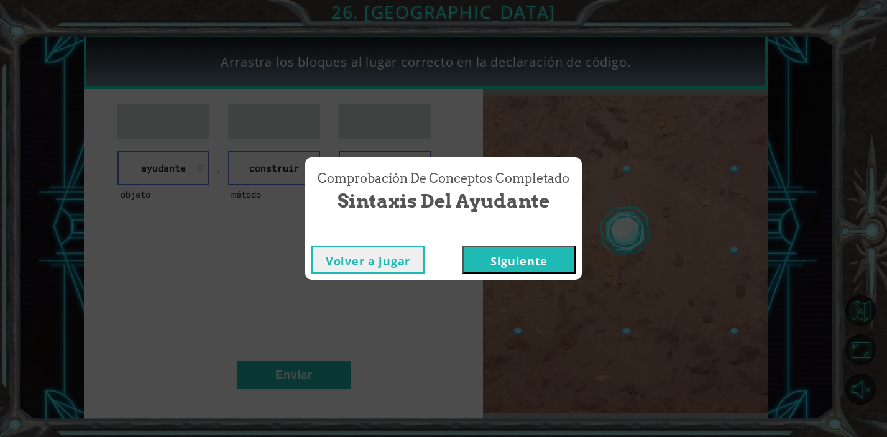
click at [537, 260] on button "Siguiente" at bounding box center [518, 259] width 113 height 28
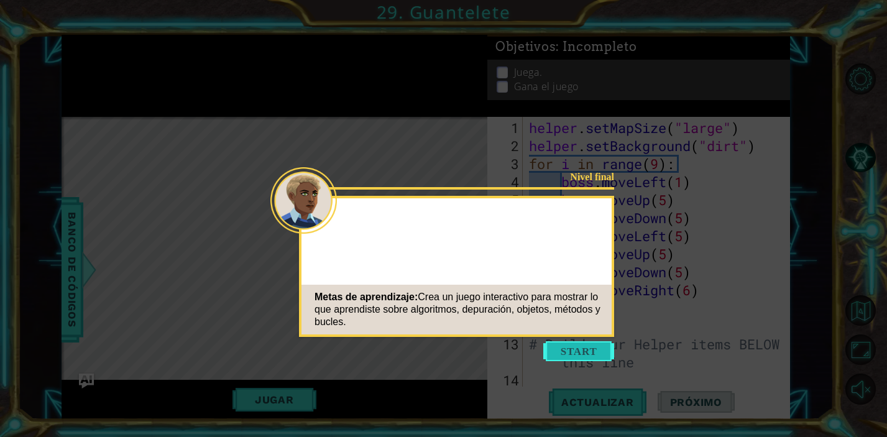
click at [585, 349] on button "Start" at bounding box center [578, 351] width 71 height 20
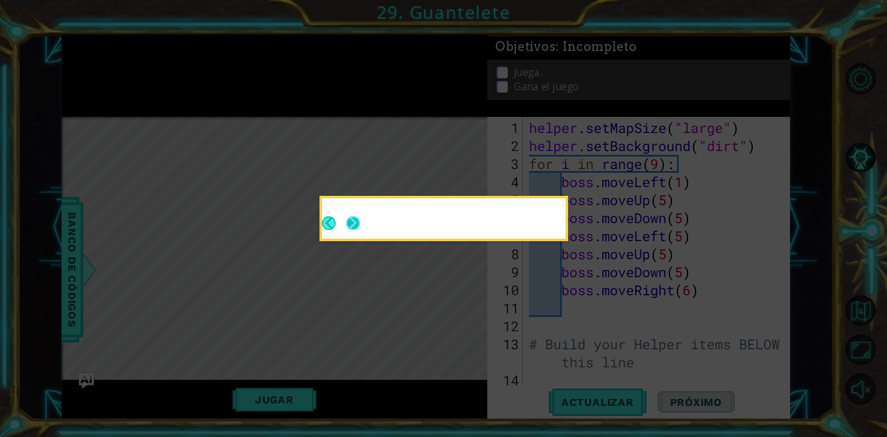
click at [355, 222] on button "Next" at bounding box center [353, 223] width 14 height 14
click at [360, 230] on button "Next" at bounding box center [353, 223] width 14 height 14
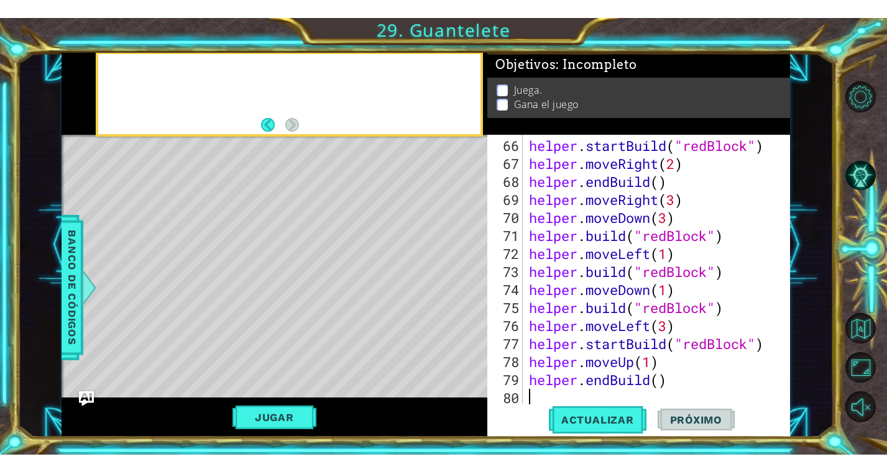
scroll to position [1189, 0]
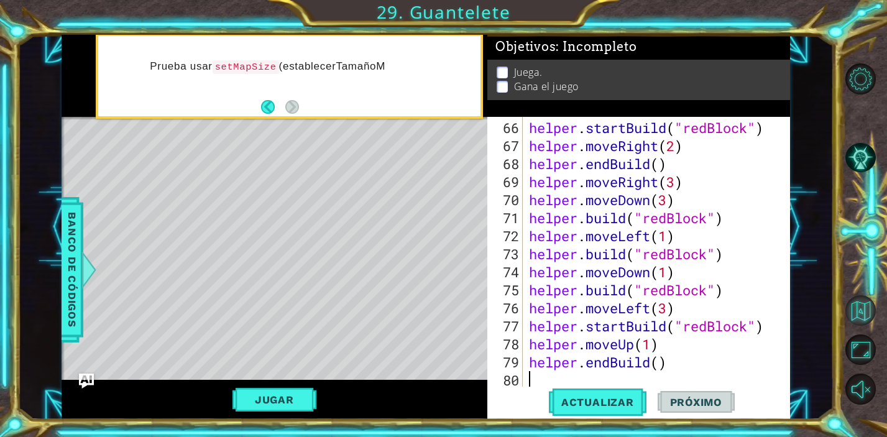
click at [869, 316] on button "Volver al mapa" at bounding box center [860, 310] width 30 height 30
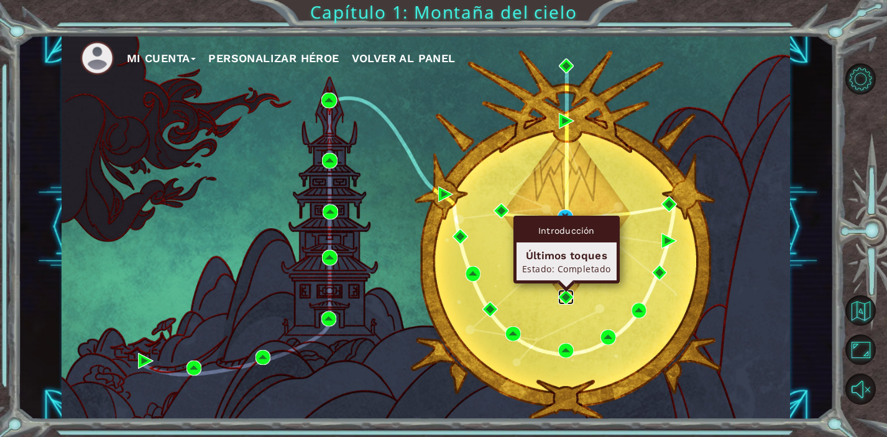
click at [565, 293] on img at bounding box center [566, 298] width 16 height 16
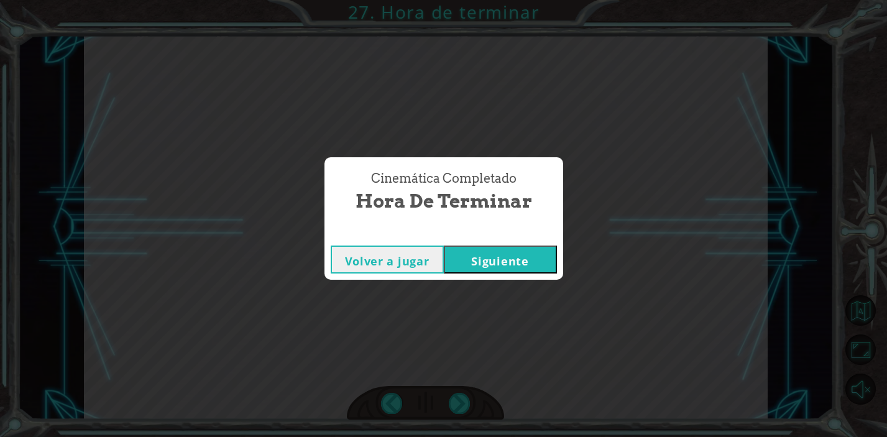
click at [526, 254] on button "Siguiente" at bounding box center [500, 259] width 113 height 28
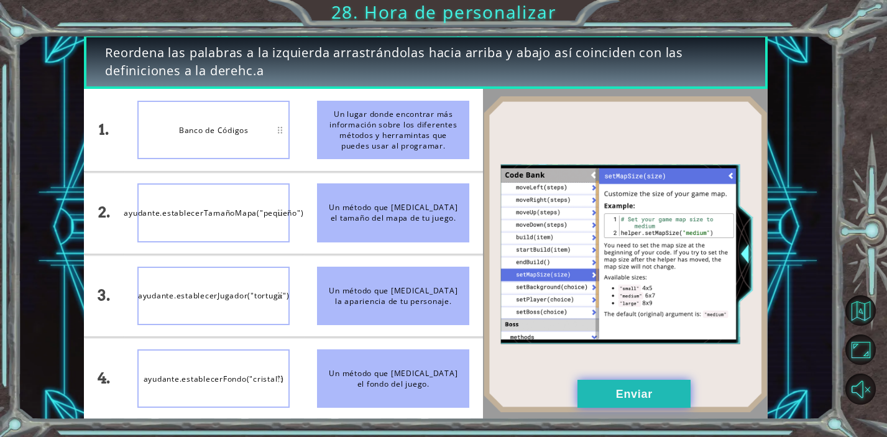
click at [655, 407] on button "Enviar" at bounding box center [633, 394] width 113 height 28
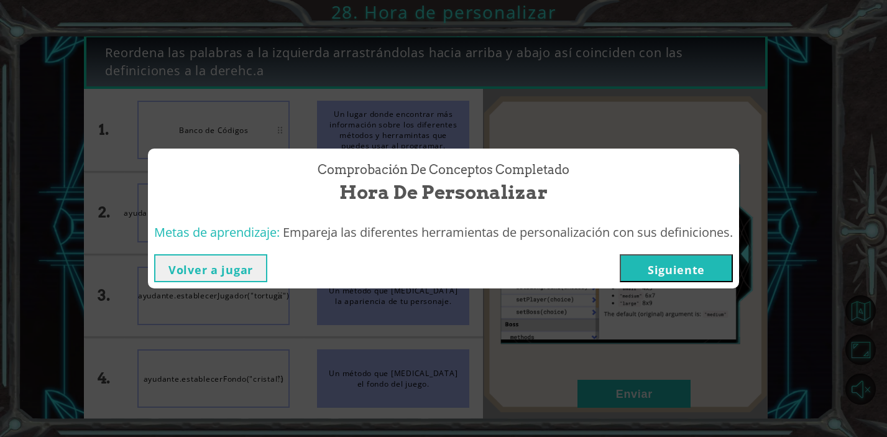
click at [708, 267] on button "Siguiente" at bounding box center [675, 268] width 113 height 28
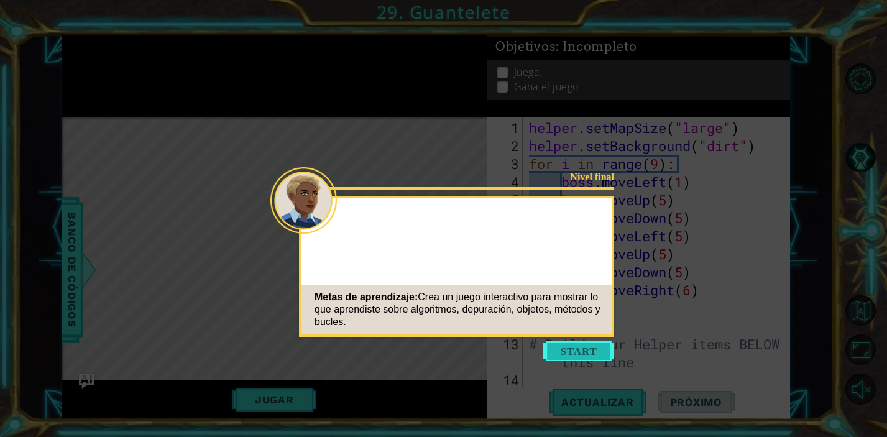
click at [580, 353] on button "Start" at bounding box center [578, 351] width 71 height 20
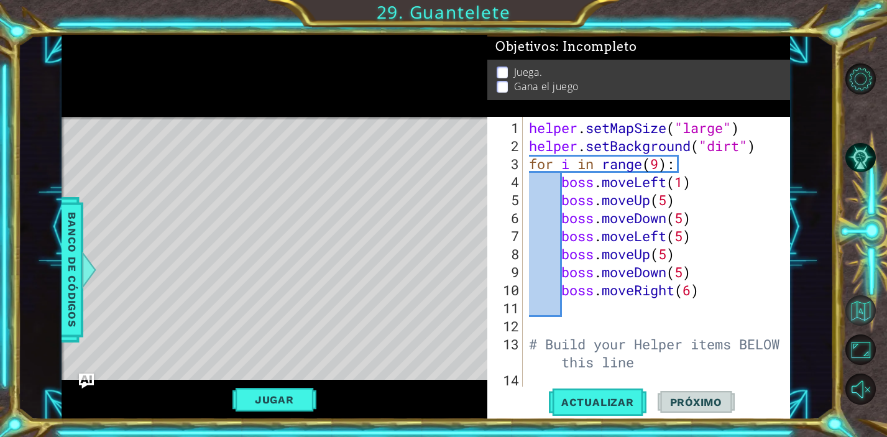
click at [858, 310] on button "Volver al mapa" at bounding box center [860, 310] width 30 height 30
